Goal: Communication & Community: Answer question/provide support

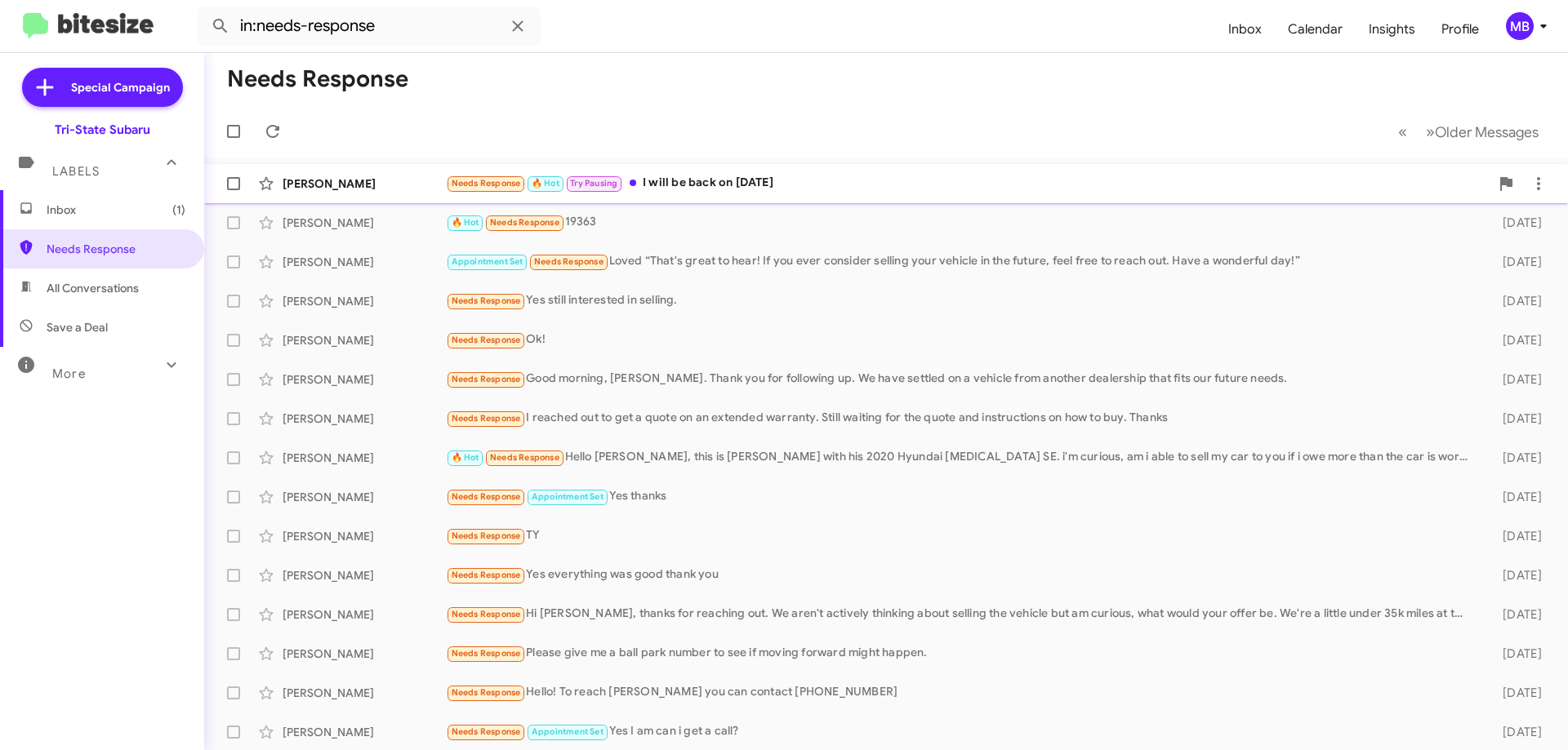
click at [725, 184] on div "Needs Response 🔥 Hot Try Pausing I will be back on [DATE]" at bounding box center [968, 183] width 1044 height 19
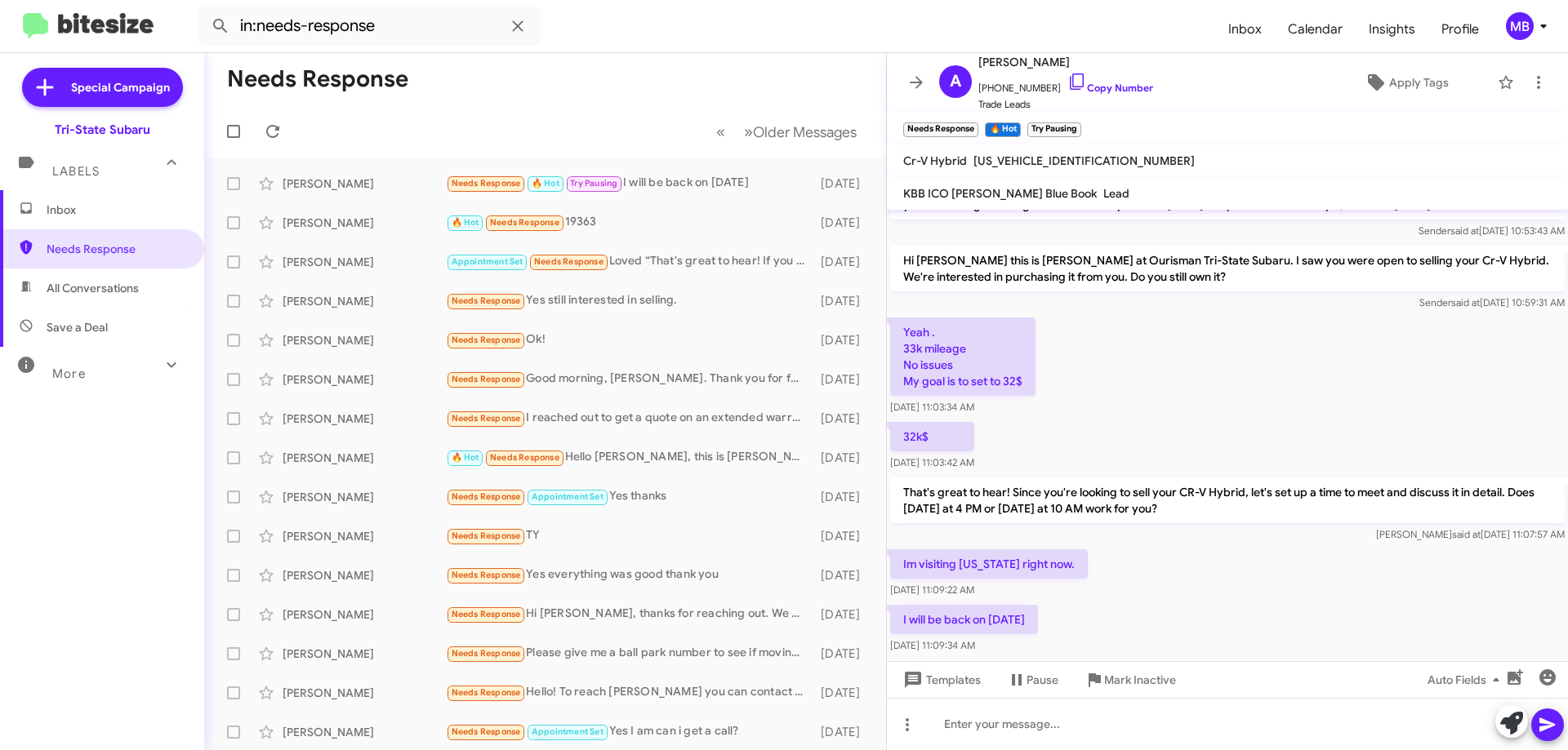
scroll to position [216, 0]
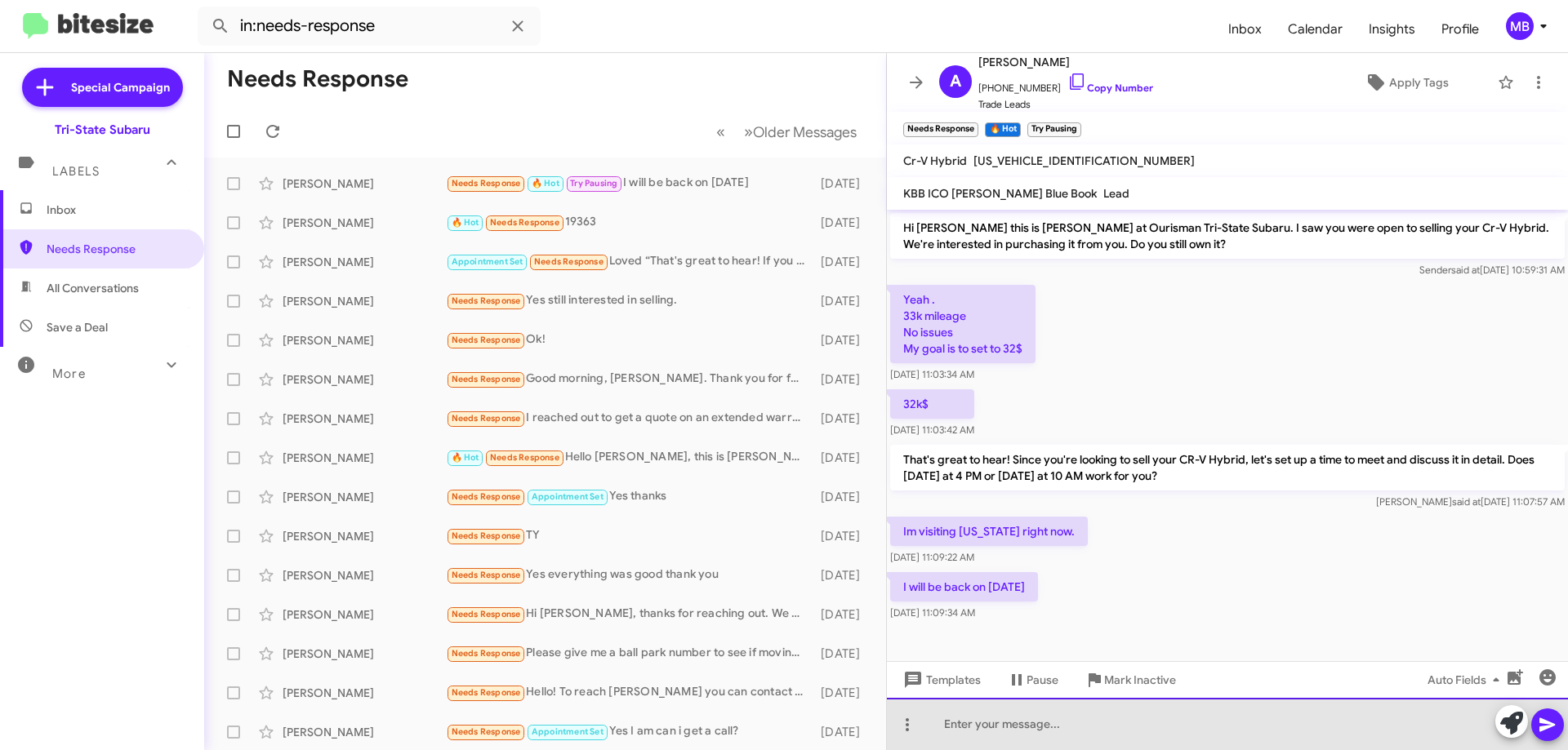
click at [1104, 702] on div at bounding box center [1227, 723] width 681 height 52
click at [959, 723] on div "ok Great let us know when you get back safe travels" at bounding box center [1227, 723] width 681 height 52
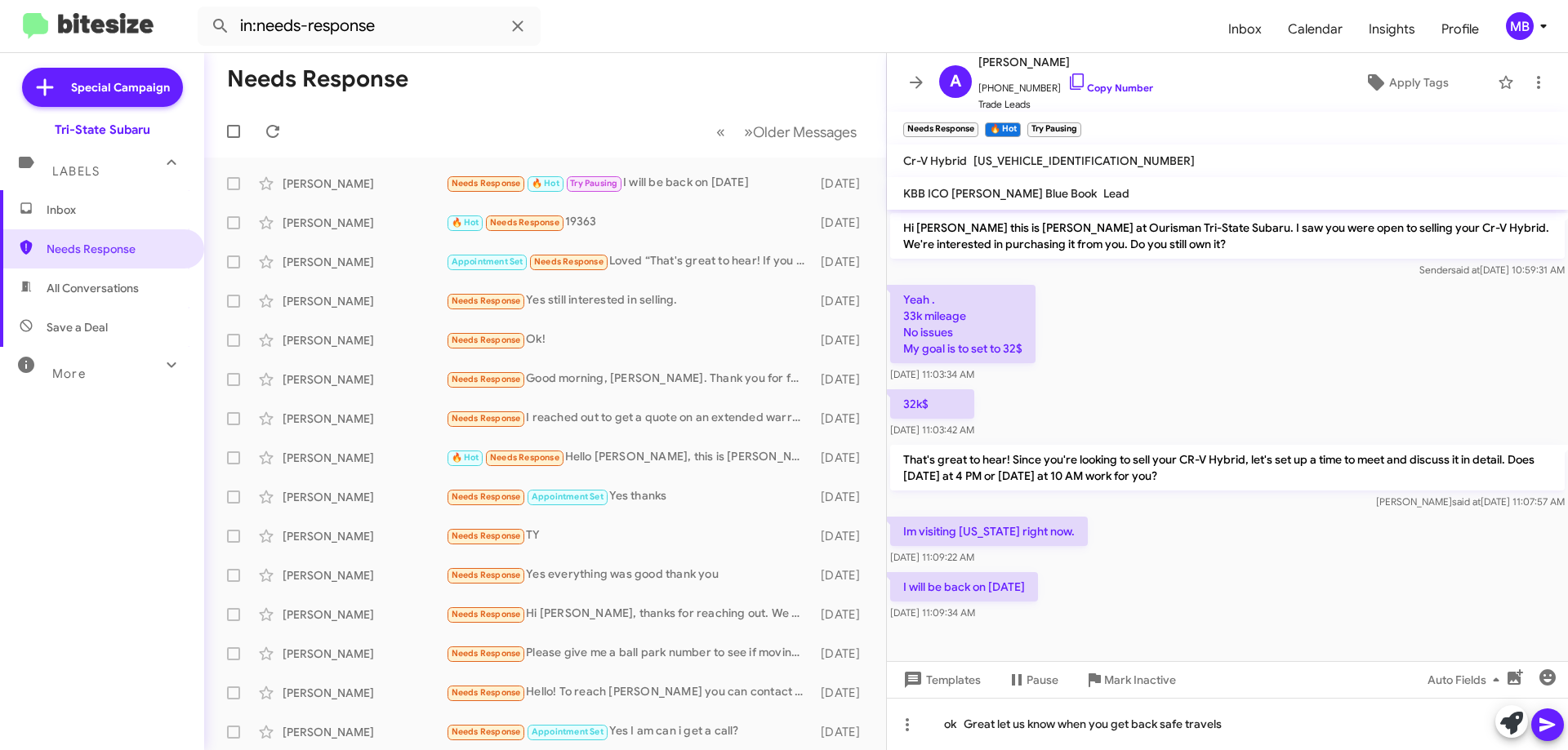
click at [1554, 721] on icon at bounding box center [1547, 725] width 20 height 20
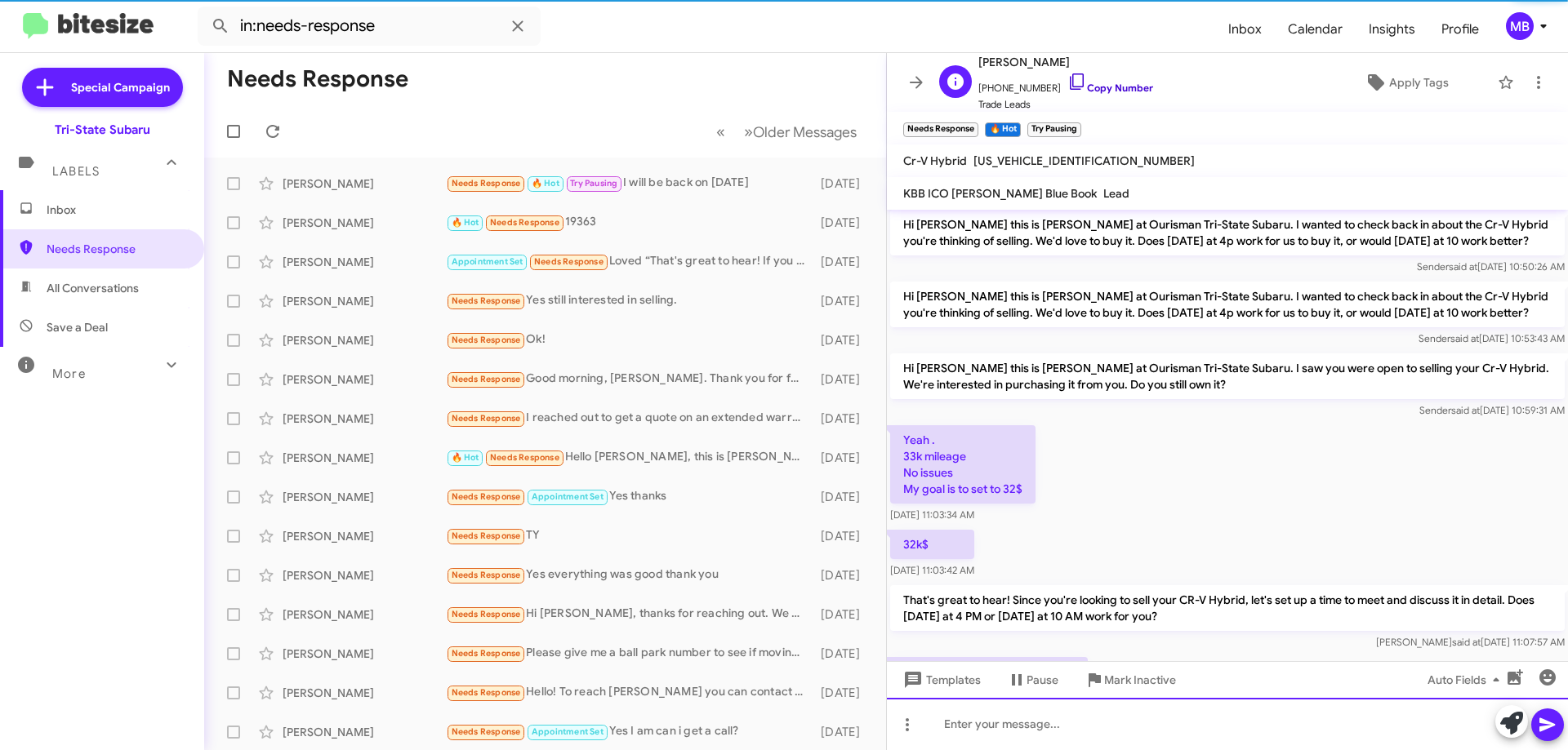
scroll to position [275, 0]
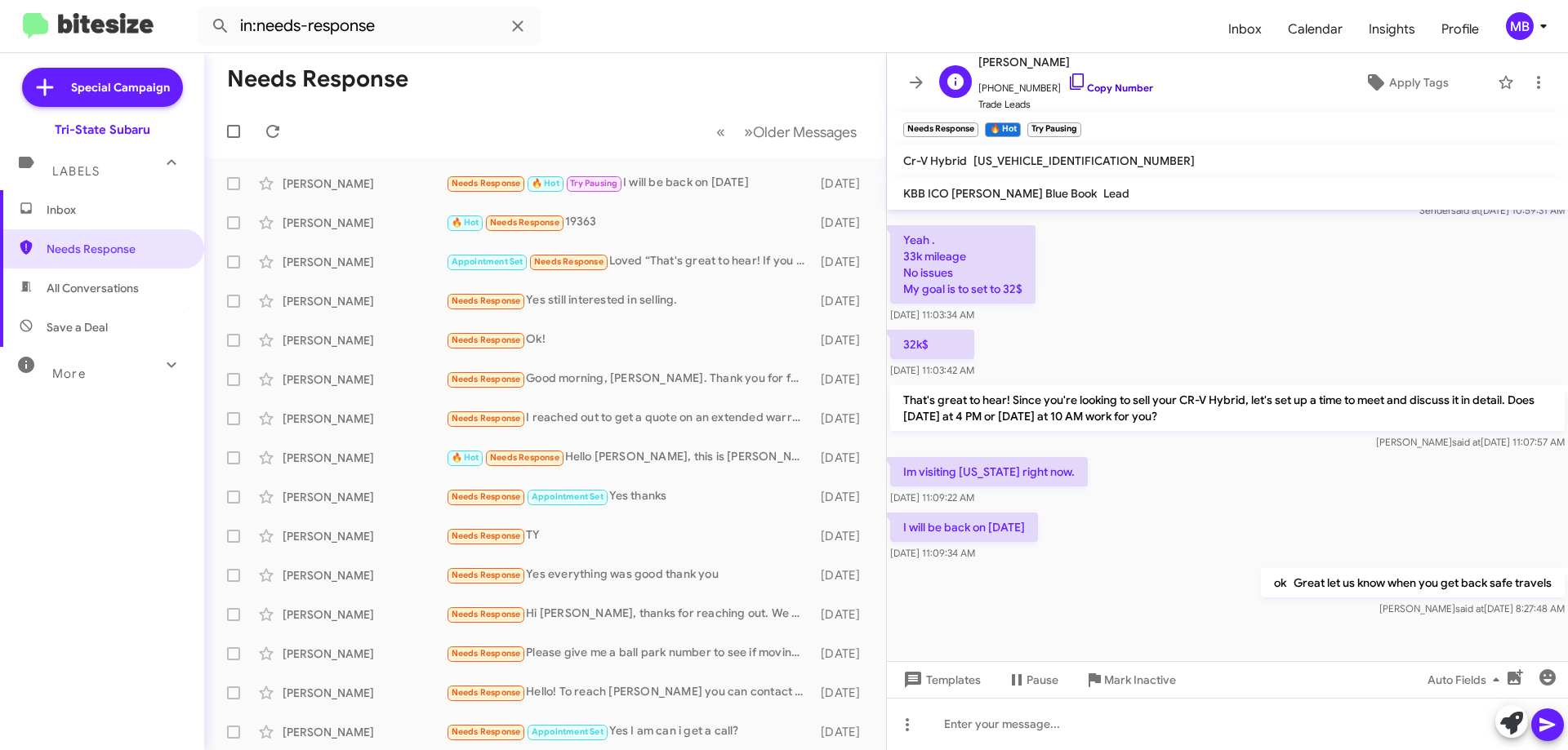
click at [1123, 91] on link "Copy Number" at bounding box center [1110, 88] width 86 height 12
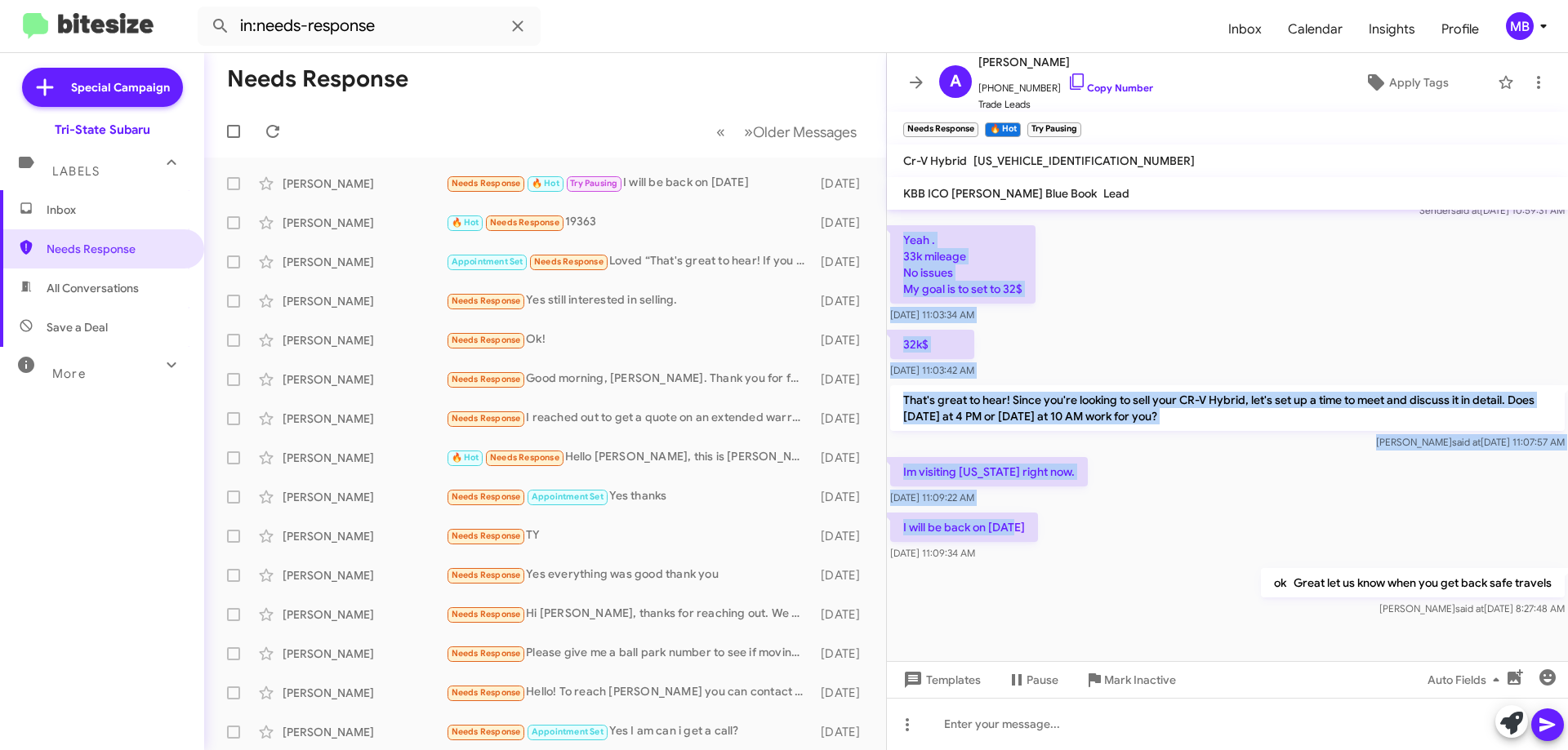
drag, startPoint x: 937, startPoint y: 516, endPoint x: 891, endPoint y: 242, distance: 277.8
click at [891, 242] on div "Hi [PERSON_NAME] this is [PERSON_NAME], General Manager at Ourisman Tri-State S…" at bounding box center [1227, 278] width 681 height 686
copy div "Yeah . 33k mileage No issues My goal is to set to 32$ [DATE] 11:03:34 AM 32k$ […"
